Goal: Navigation & Orientation: Find specific page/section

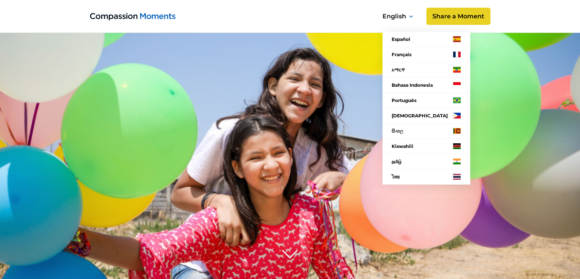
click at [449, 16] on nav "Español Français አማርኛ Bahasa Indonesia Português Filipino සිංහල Kiswahili தமிழ்…" at bounding box center [425, 97] width 110 height 192
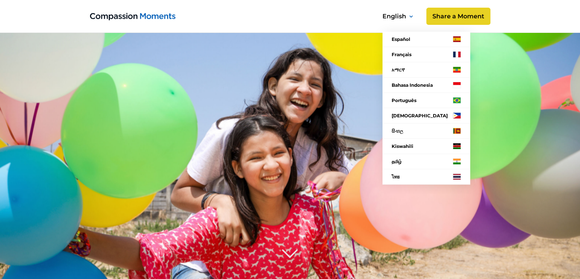
click at [449, 16] on nav "Español Français አማርኛ Bahasa Indonesia Português Filipino සිංහල Kiswahili தமிழ்…" at bounding box center [425, 97] width 110 height 192
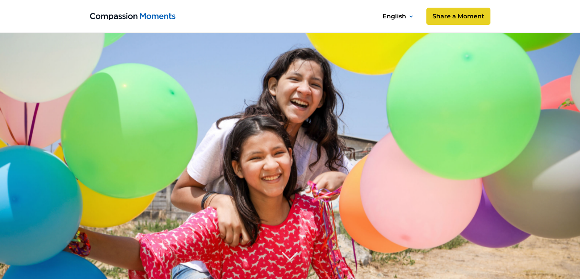
click at [520, 43] on image at bounding box center [290, 212] width 660 height 440
click at [460, 19] on link "Share a Moment" at bounding box center [458, 16] width 67 height 18
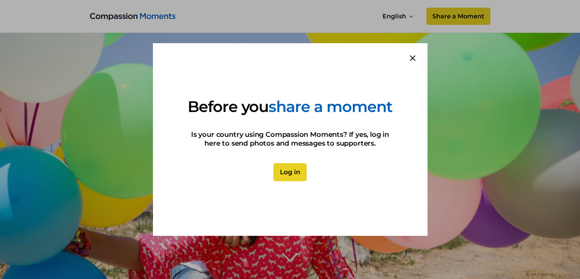
click at [279, 179] on link "Log in" at bounding box center [290, 172] width 33 height 18
